Goal: Information Seeking & Learning: Learn about a topic

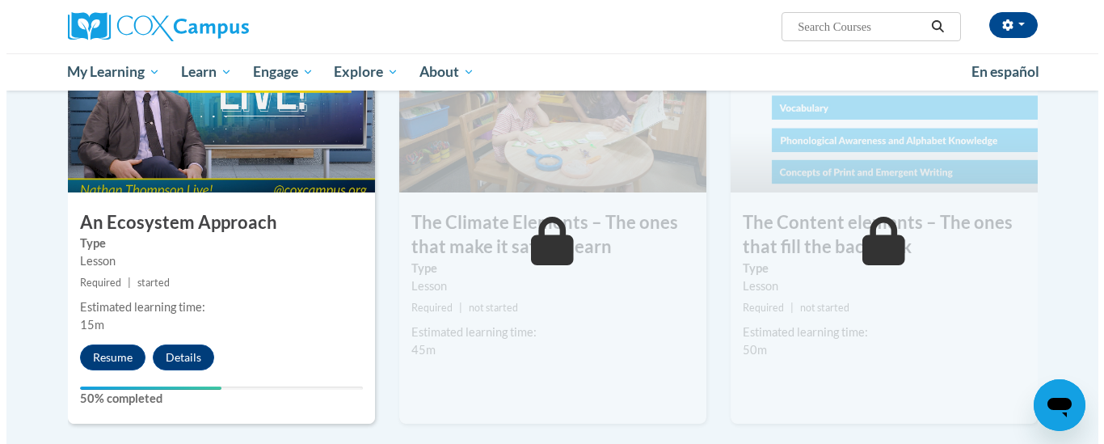
scroll to position [902, 0]
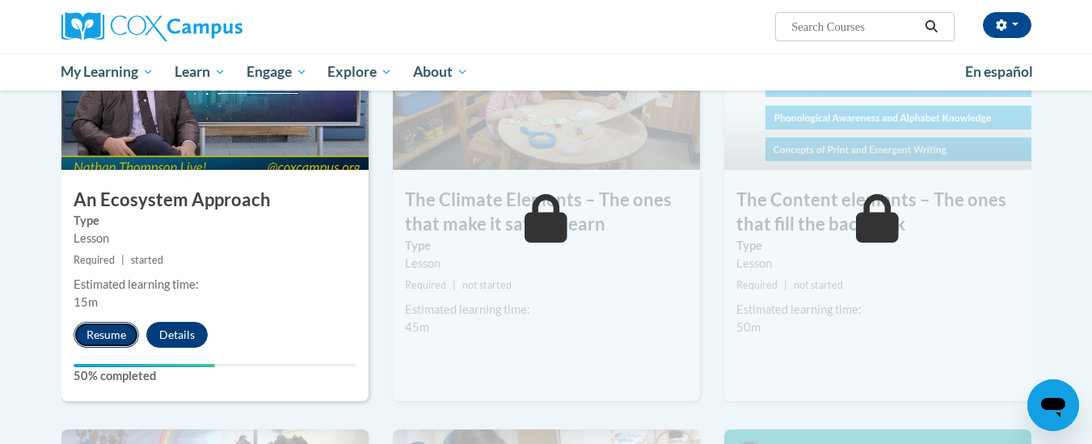
click at [99, 327] on button "Resume" at bounding box center [106, 335] width 65 height 26
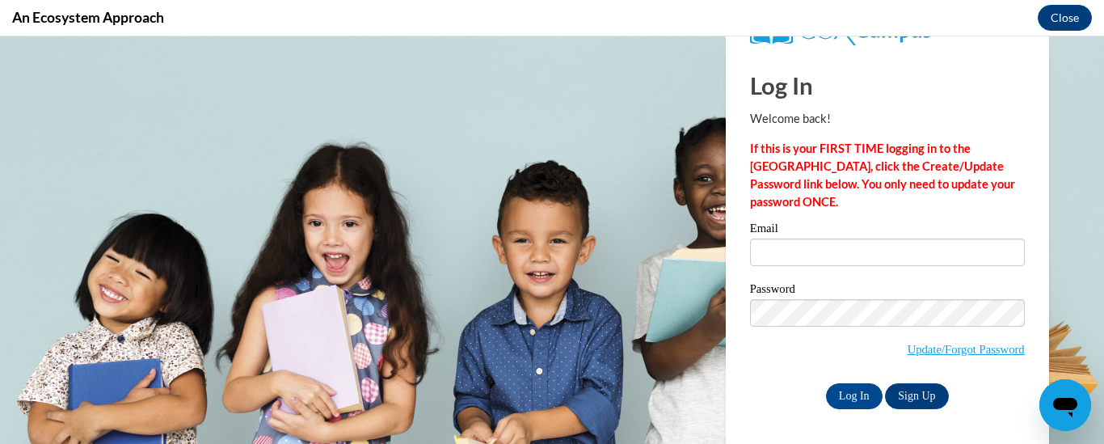
scroll to position [0, 0]
click at [832, 249] on input "Email" at bounding box center [887, 251] width 275 height 27
type input "bmcfield@jackson.k12.ms.us"
click at [833, 390] on input "Log In" at bounding box center [854, 396] width 57 height 26
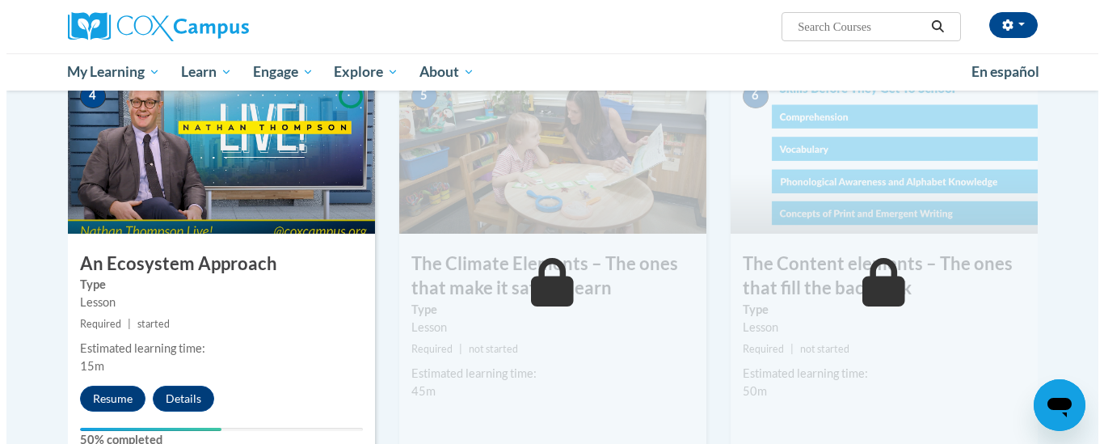
scroll to position [873, 0]
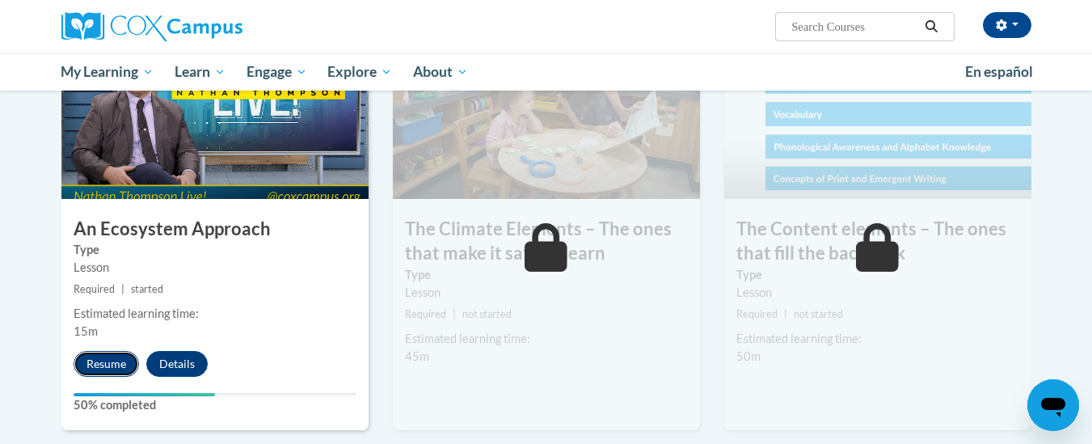
click at [112, 353] on button "Resume" at bounding box center [106, 364] width 65 height 26
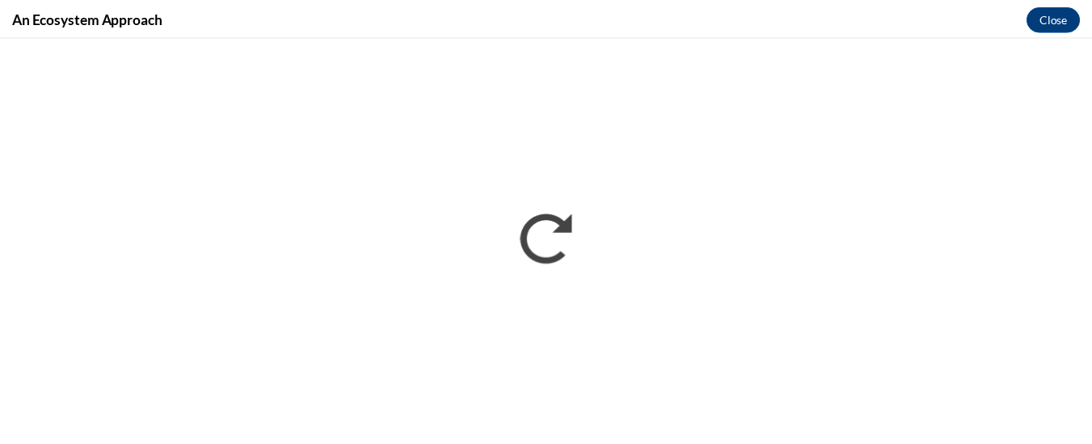
scroll to position [0, 0]
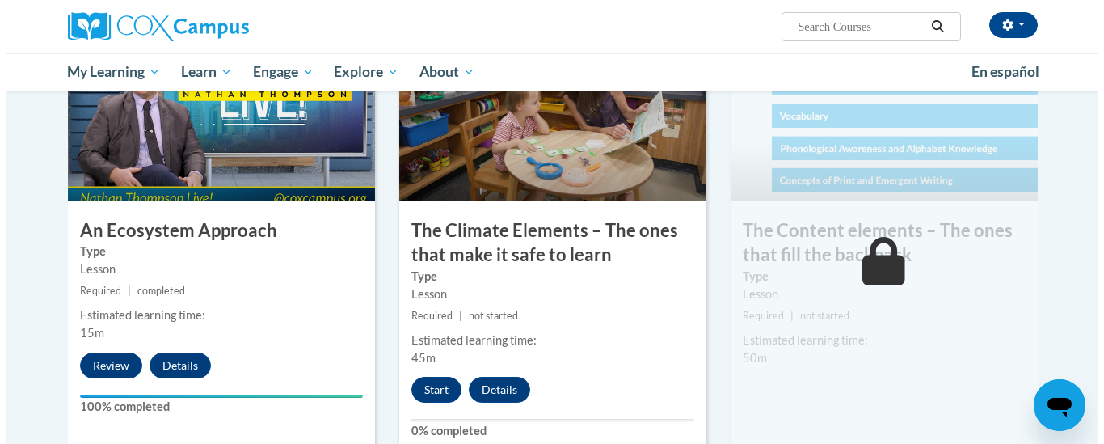
scroll to position [873, 0]
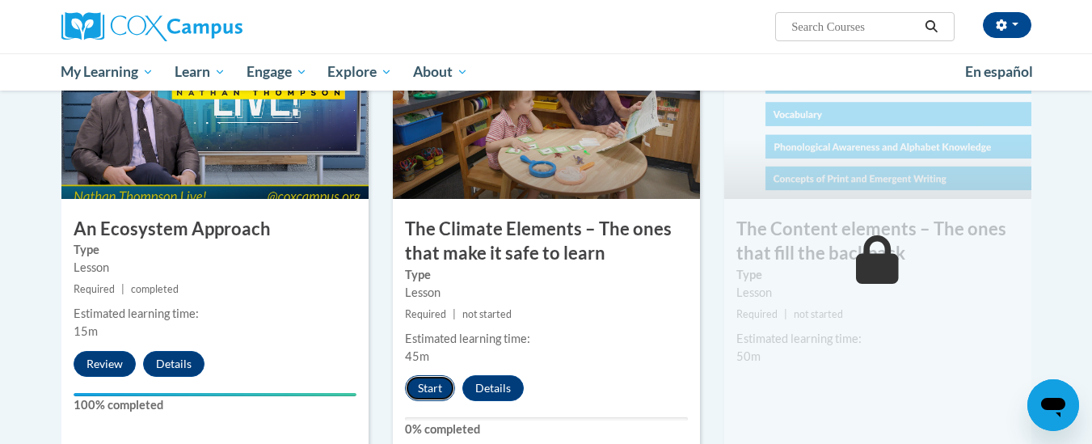
click at [438, 384] on button "Start" at bounding box center [430, 388] width 50 height 26
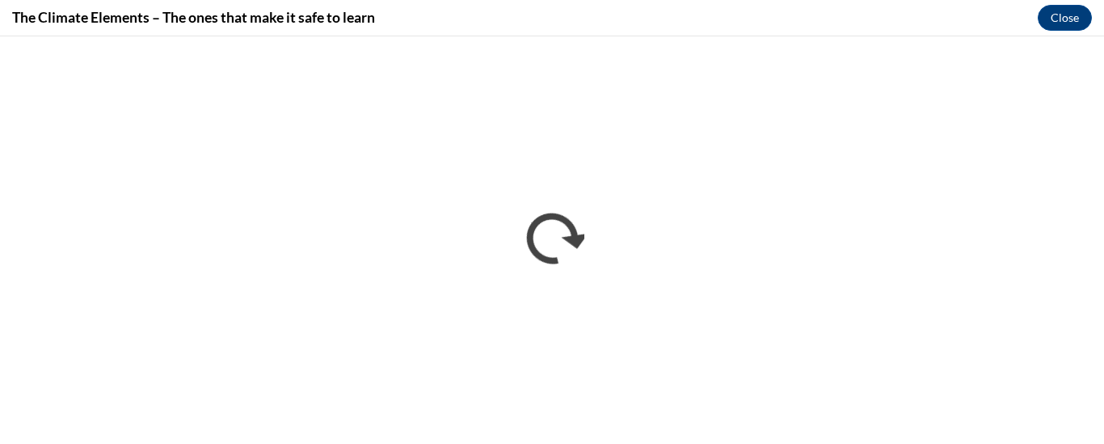
scroll to position [0, 0]
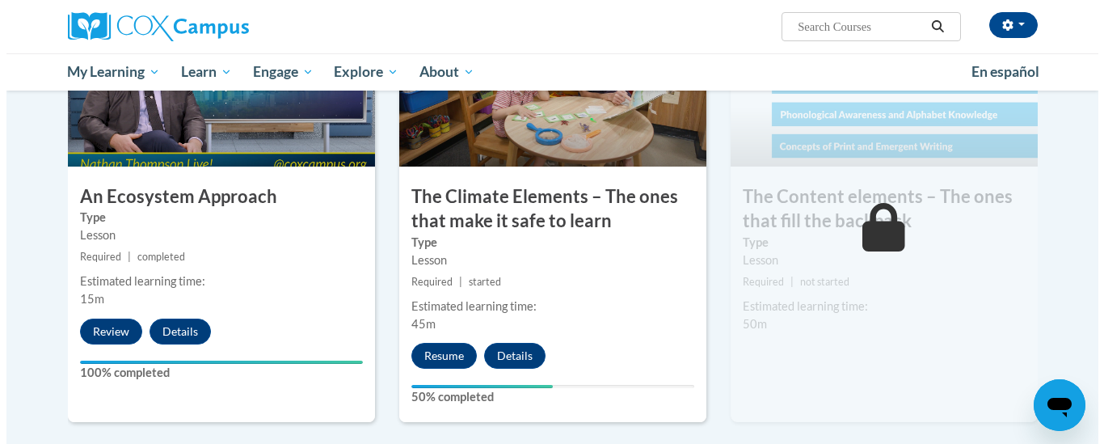
scroll to position [938, 0]
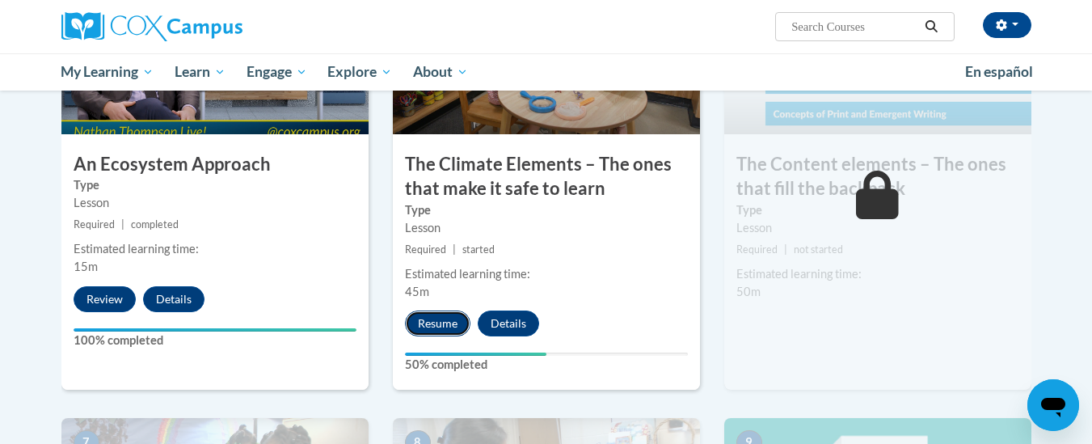
click at [451, 313] on button "Resume" at bounding box center [437, 323] width 65 height 26
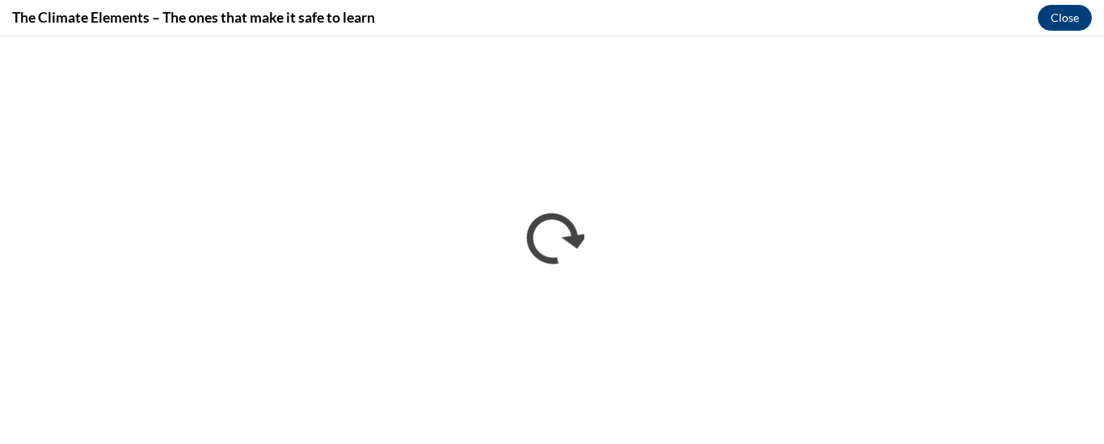
scroll to position [0, 0]
